Goal: Navigation & Orientation: Understand site structure

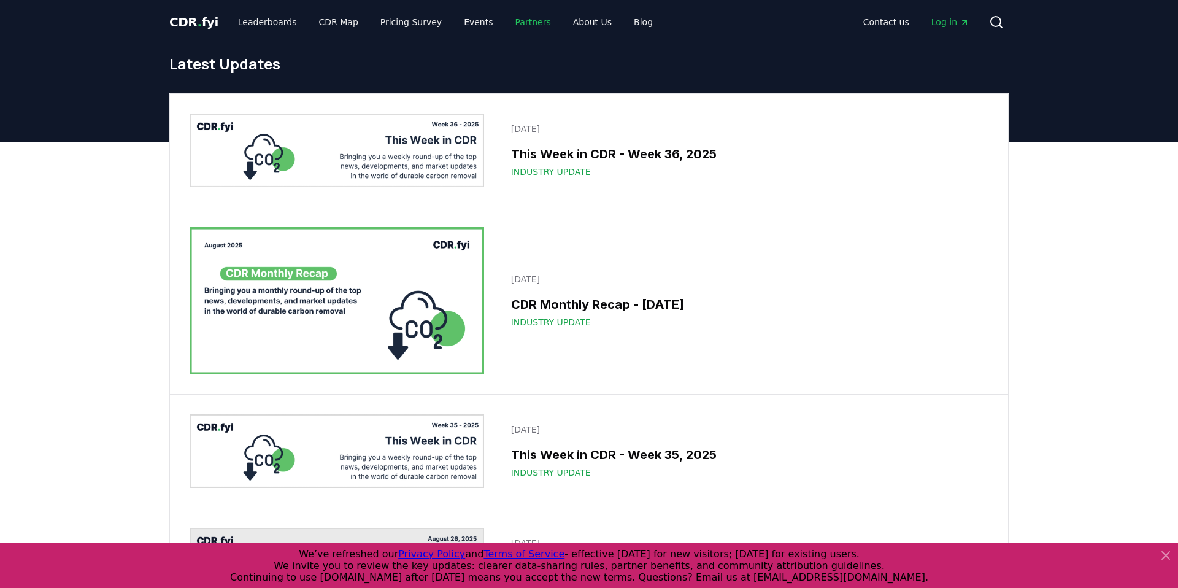
click at [511, 23] on link "Partners" at bounding box center [532, 22] width 55 height 22
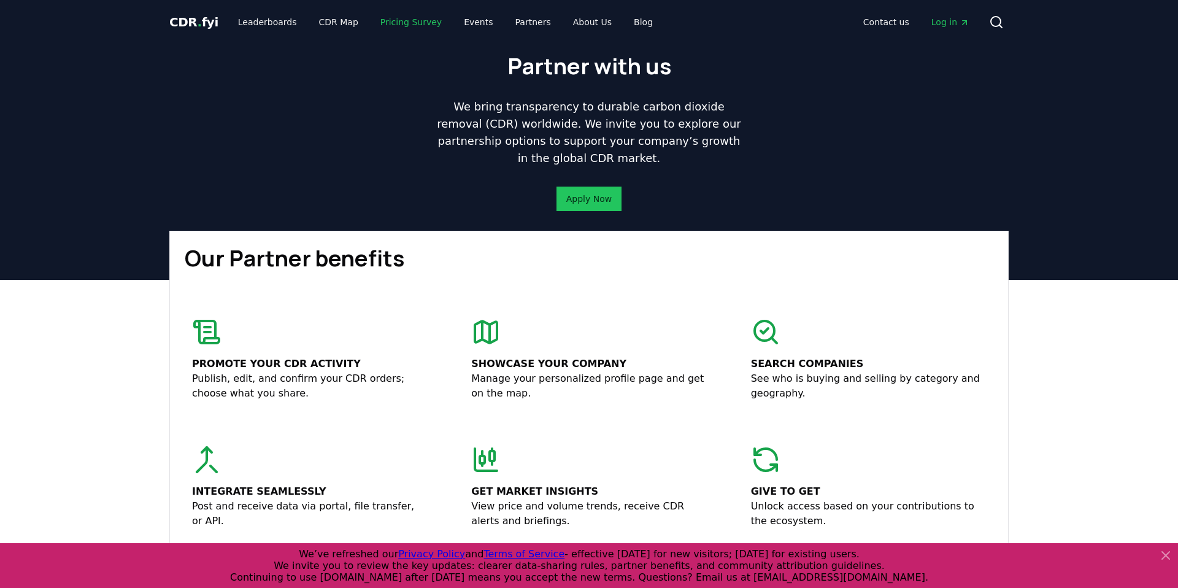
click at [393, 25] on link "Pricing Survey" at bounding box center [410, 22] width 81 height 22
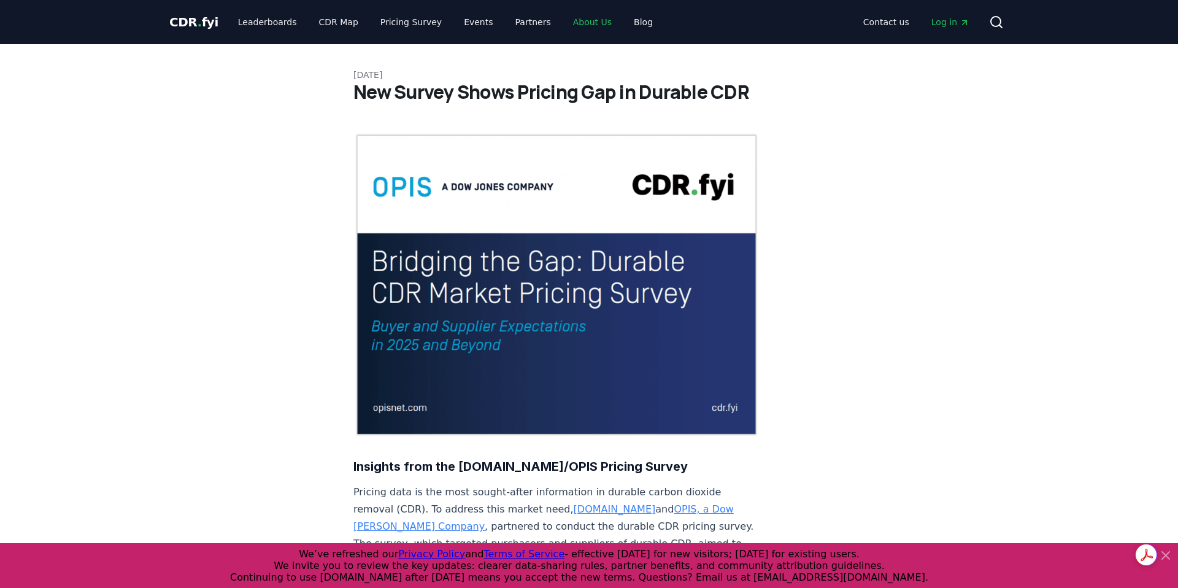
click at [574, 21] on link "About Us" at bounding box center [592, 22] width 58 height 22
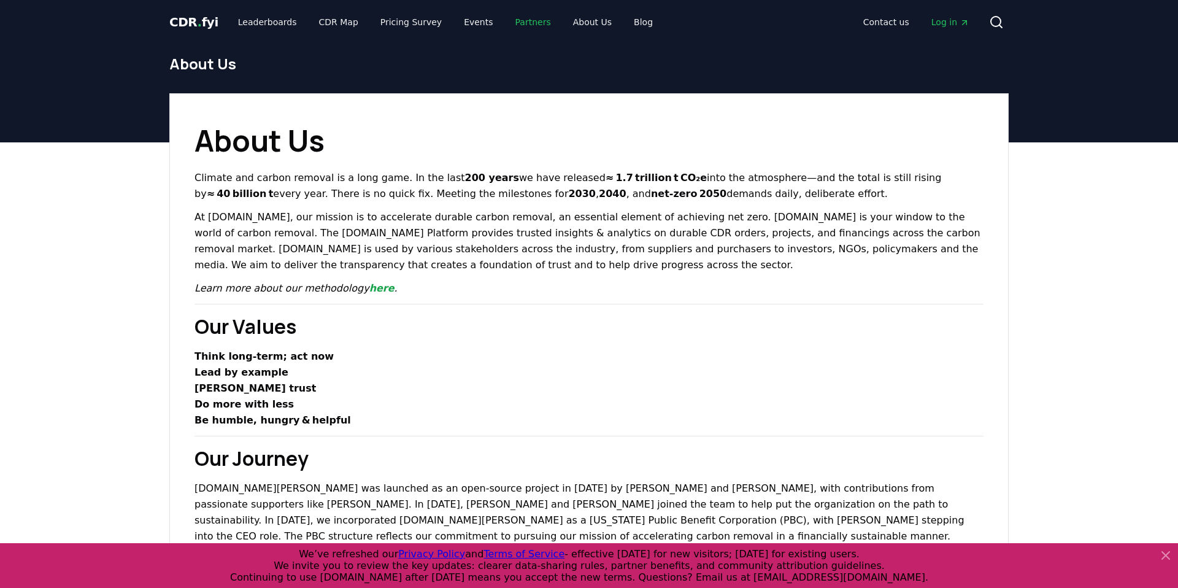
click at [509, 27] on link "Partners" at bounding box center [532, 22] width 55 height 22
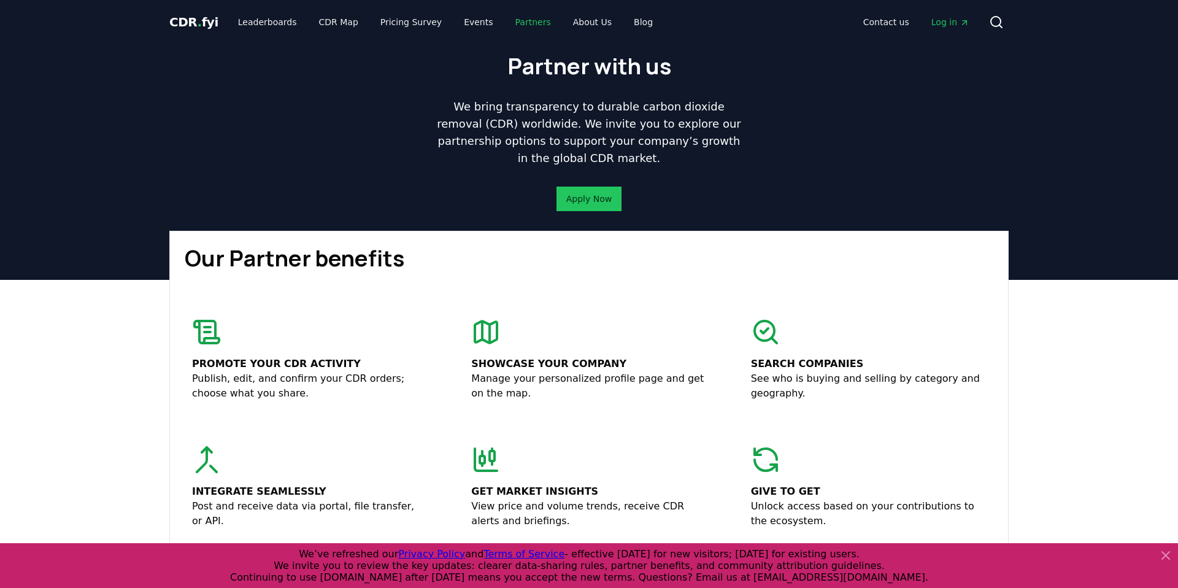
scroll to position [201, 0]
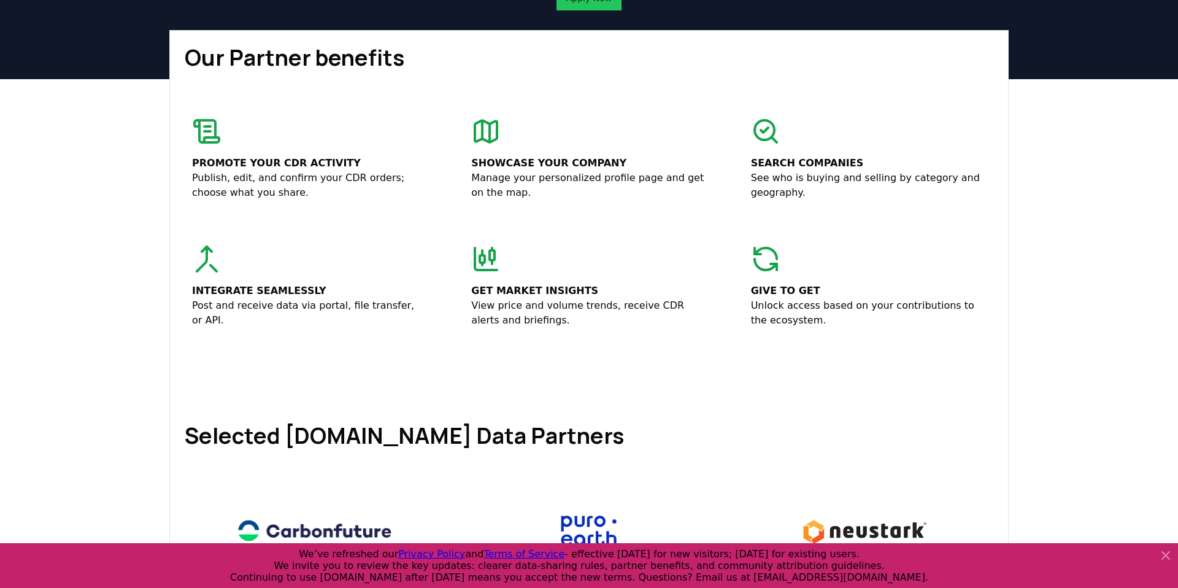
click at [770, 296] on p "Give to get" at bounding box center [868, 290] width 235 height 15
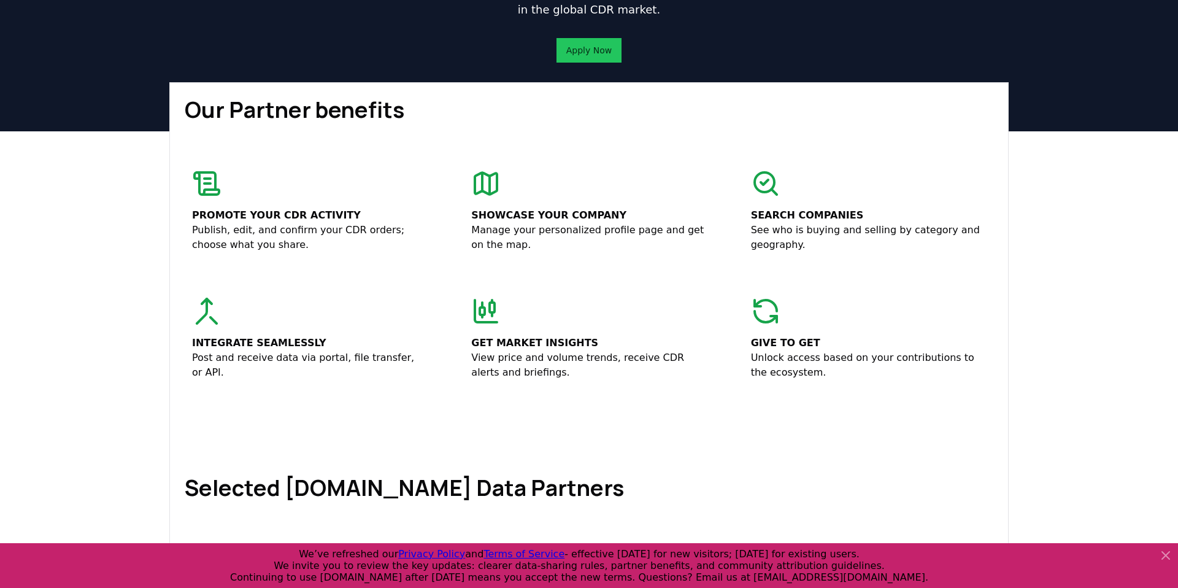
scroll to position [0, 0]
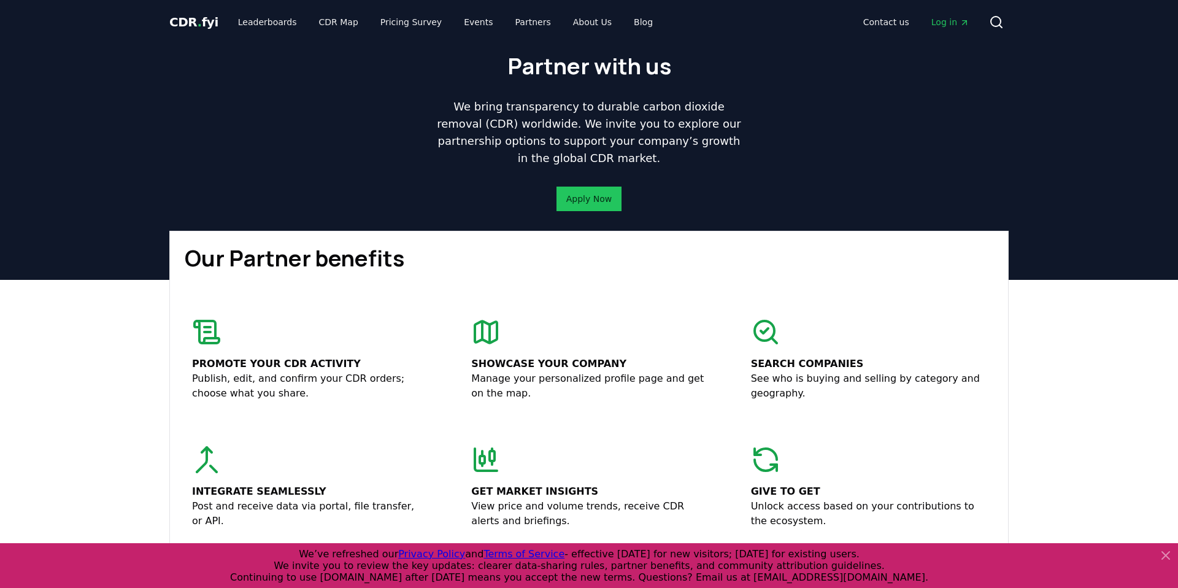
click at [202, 33] on div "CDR . fyi Leaderboards CDR Map Pricing Survey Events Partners About Us Blog" at bounding box center [415, 22] width 493 height 22
click at [197, 21] on span "." at bounding box center [199, 22] width 4 height 15
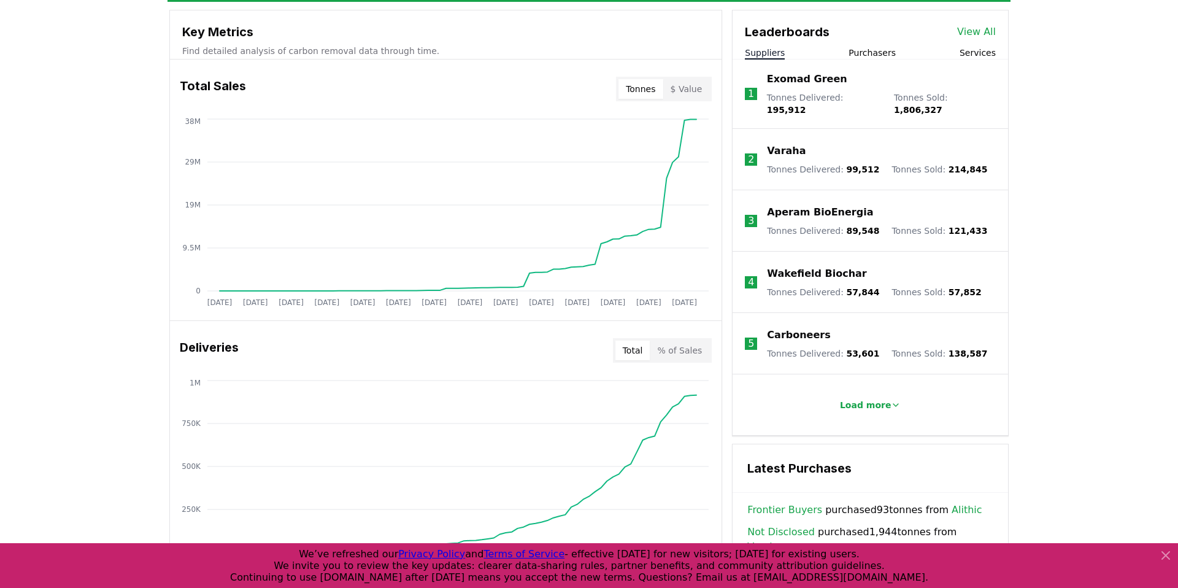
scroll to position [440, 0]
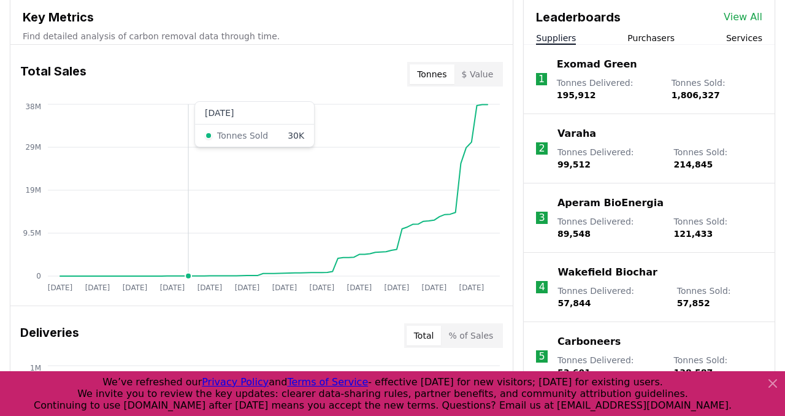
scroll to position [453, 0]
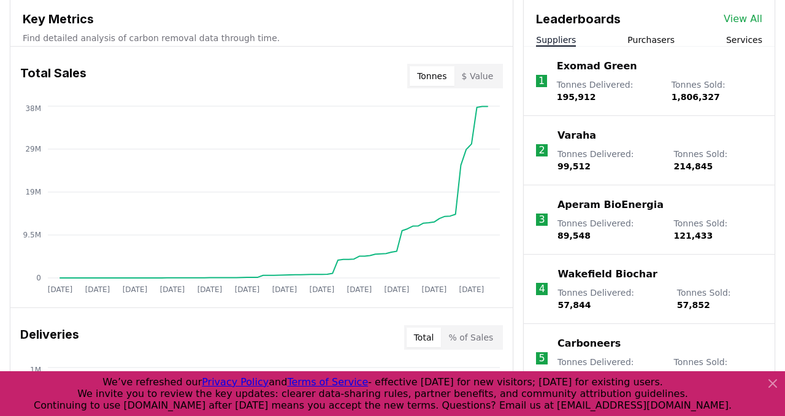
click at [784, 394] on div at bounding box center [392, 393] width 785 height 45
click at [770, 385] on icon at bounding box center [772, 383] width 7 height 7
